Goal: Task Accomplishment & Management: Manage account settings

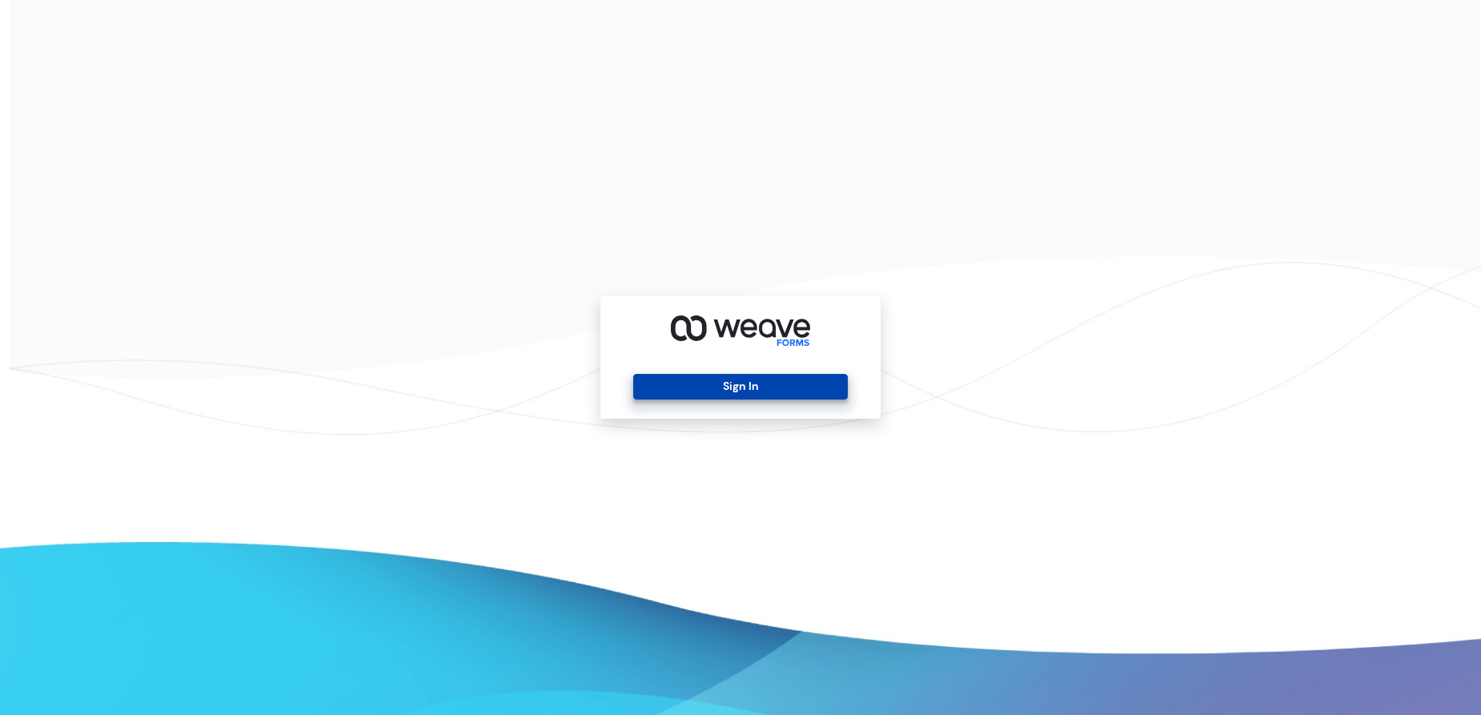
click at [778, 388] on button "Sign In" at bounding box center [740, 387] width 214 height 26
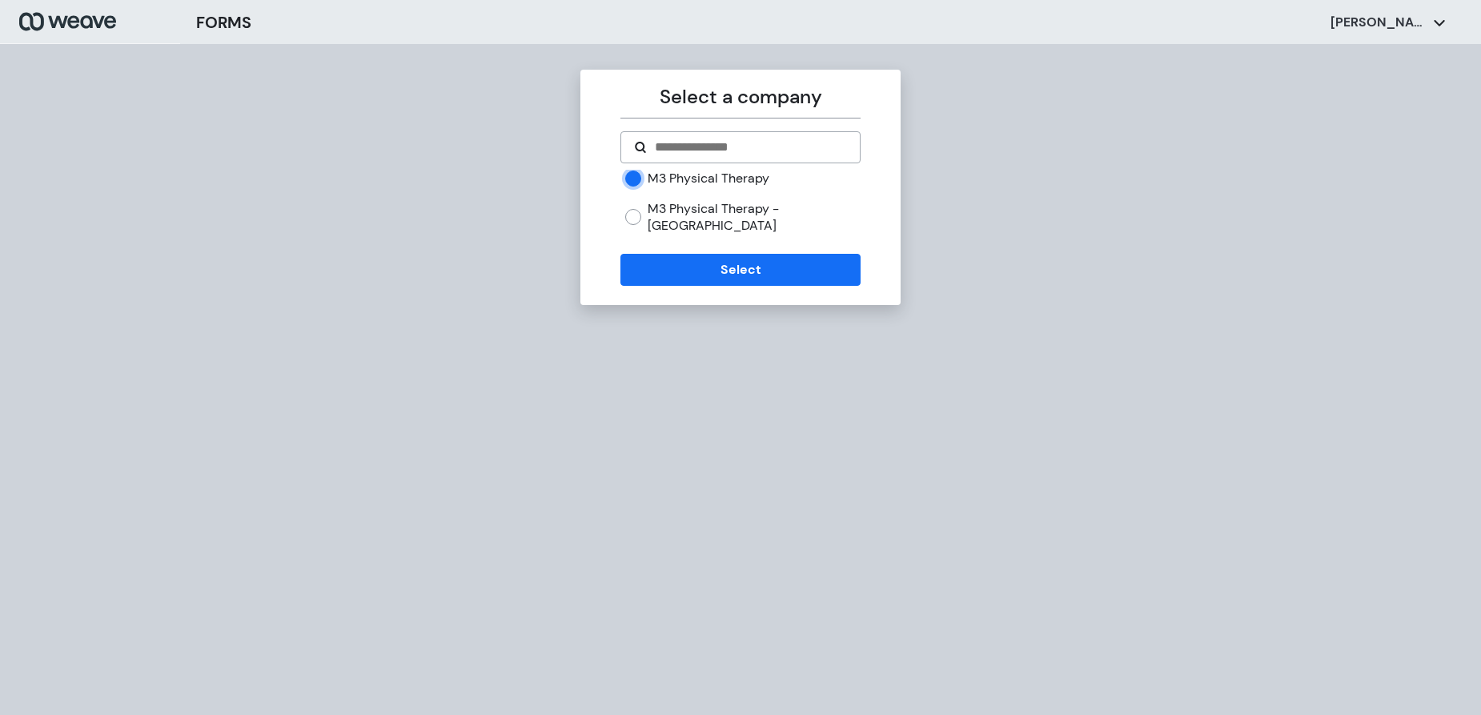
click at [702, 271] on div "Select a company M3 Physical Therapy M3 Physical Therapy - West Hills Select" at bounding box center [740, 187] width 320 height 235
click at [706, 262] on button "Select" at bounding box center [740, 270] width 239 height 32
